Goal: Entertainment & Leisure: Consume media (video, audio)

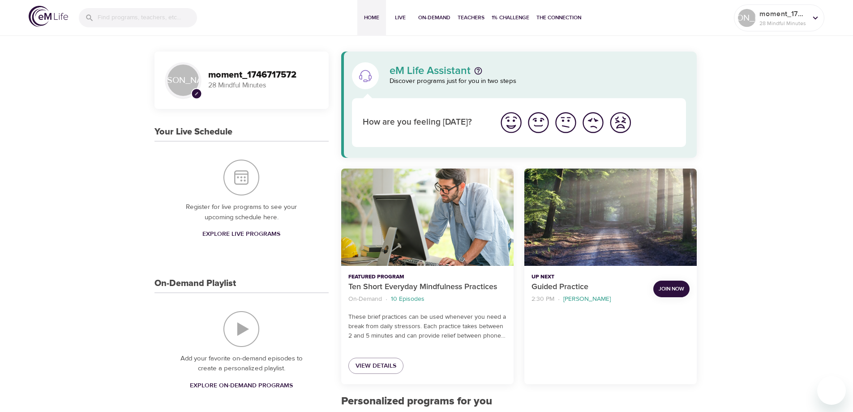
click at [543, 126] on img "I'm feeling good" at bounding box center [538, 122] width 25 height 25
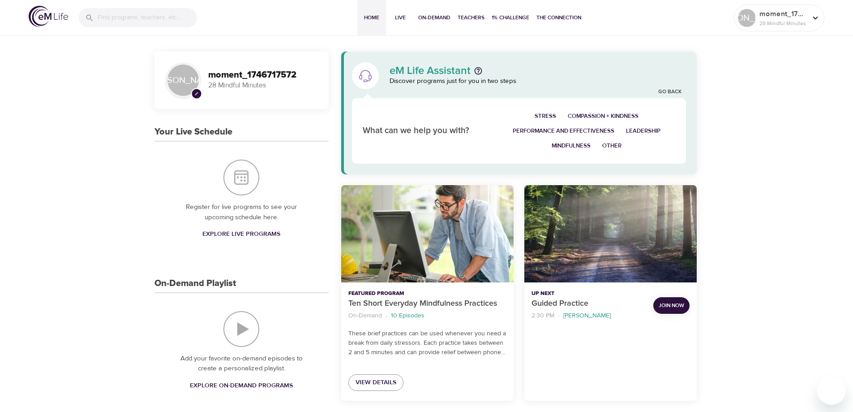
click at [544, 113] on span "Stress" at bounding box center [546, 116] width 22 height 10
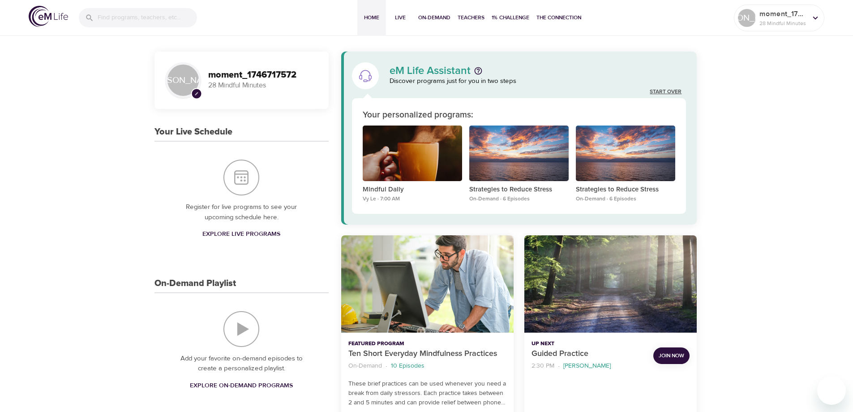
click at [667, 91] on link "Start Over" at bounding box center [666, 92] width 32 height 8
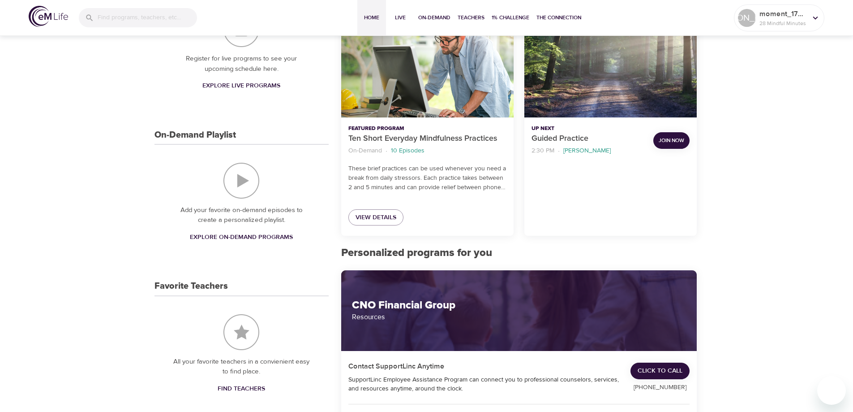
scroll to position [179, 0]
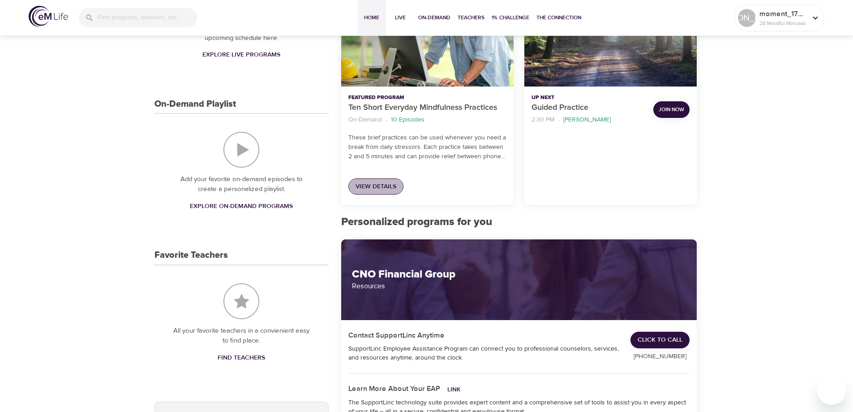
click at [386, 188] on span "View Details" at bounding box center [376, 186] width 41 height 11
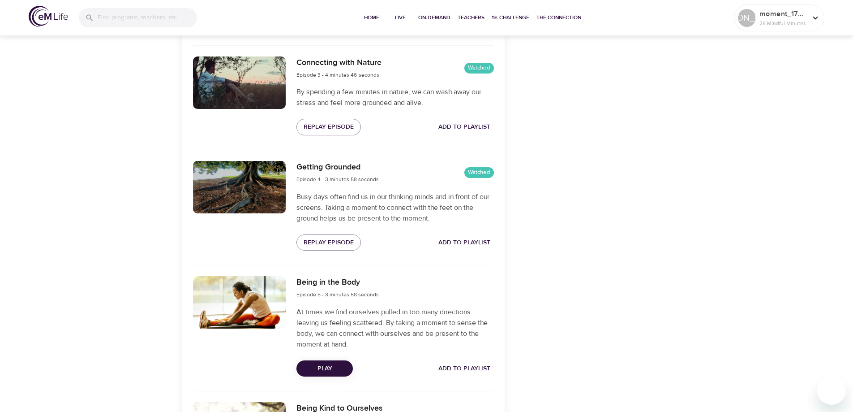
scroll to position [672, 0]
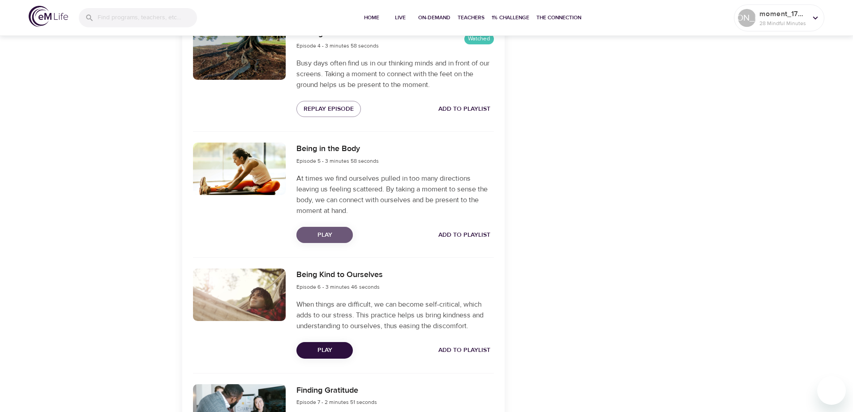
click at [330, 236] on span "Play" at bounding box center [325, 234] width 42 height 11
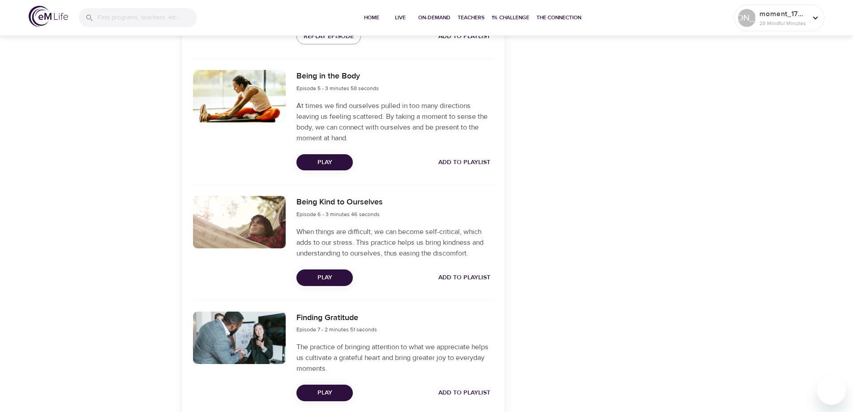
scroll to position [627, 0]
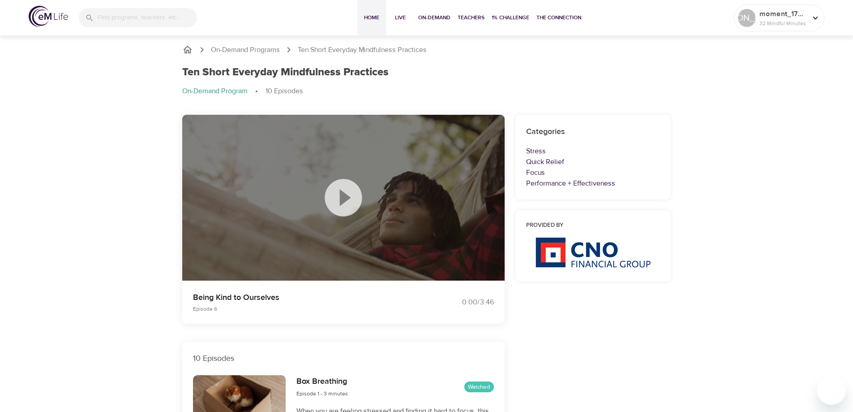
click at [378, 13] on button "Home" at bounding box center [371, 18] width 29 height 36
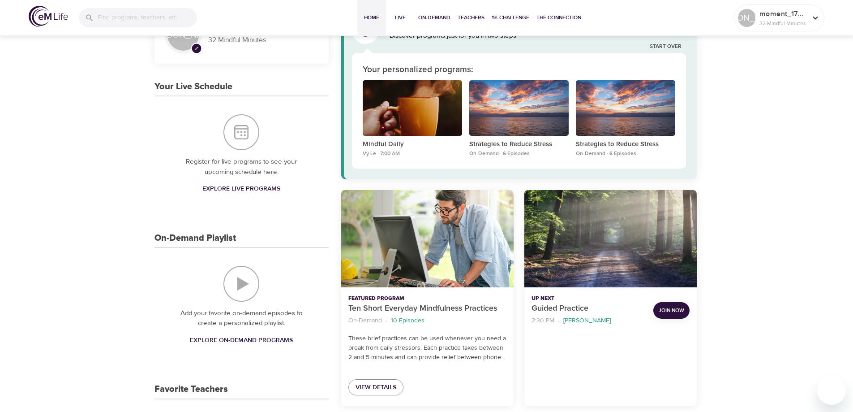
scroll to position [134, 0]
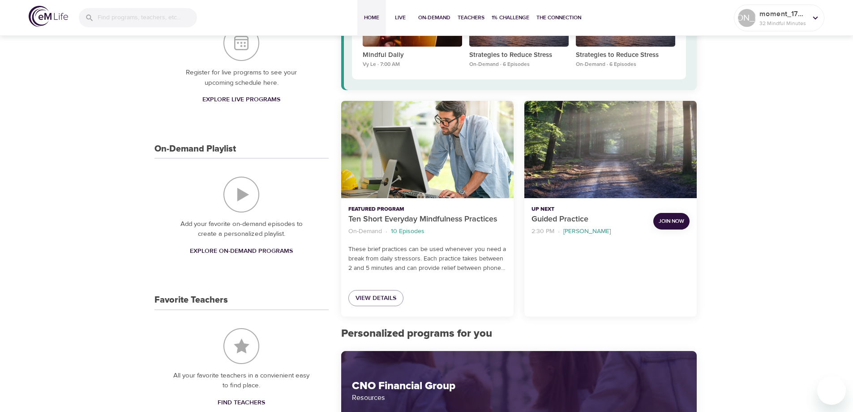
click at [598, 234] on p "[PERSON_NAME]" at bounding box center [586, 231] width 47 height 9
click at [553, 217] on p "Guided Practice" at bounding box center [589, 219] width 115 height 12
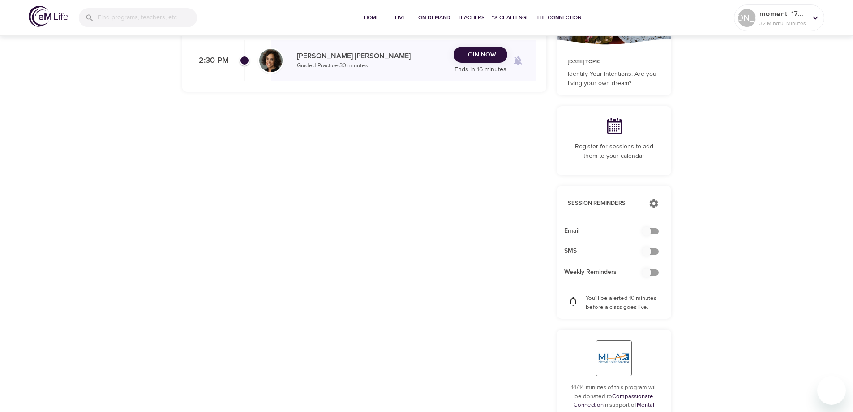
click at [471, 57] on span "Join Now" at bounding box center [480, 54] width 31 height 11
